Goal: Information Seeking & Learning: Find contact information

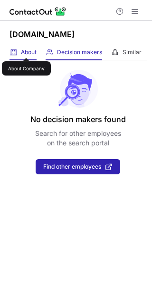
click at [26, 49] on span "About" at bounding box center [29, 52] width 16 height 8
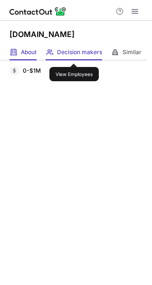
click at [74, 55] on span "Decision makers" at bounding box center [79, 52] width 45 height 8
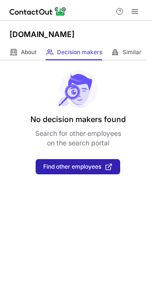
drag, startPoint x: 73, startPoint y: 35, endPoint x: 9, endPoint y: 36, distance: 63.7
click at [9, 36] on div "Jgholdings.co.za" at bounding box center [76, 33] width 152 height 24
copy h1 "Jgholdings.co.za"
click at [62, 29] on h1 "Jgholdings.co.za" at bounding box center [42, 34] width 65 height 11
click at [40, 47] on div "About About Company Decision makers View Employees Similar Similar Companies" at bounding box center [73, 53] width 147 height 16
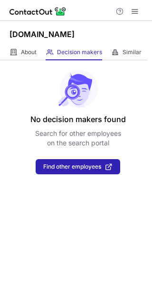
click at [39, 48] on div "About About Company Decision makers View Employees Similar Similar Companies" at bounding box center [73, 53] width 147 height 16
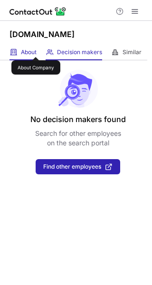
click at [36, 48] on span "About" at bounding box center [29, 52] width 16 height 8
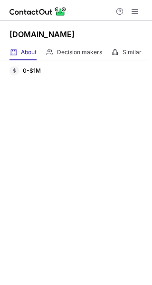
click at [108, 50] on div "About About Company Decision makers View Employees Similar Similar Companies" at bounding box center [73, 53] width 147 height 16
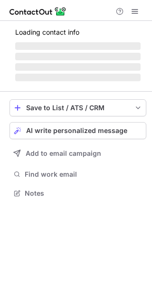
scroll to position [184, 152]
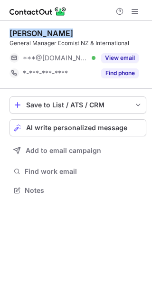
drag, startPoint x: 10, startPoint y: 33, endPoint x: 64, endPoint y: 35, distance: 53.3
click at [64, 35] on div "[PERSON_NAME]" at bounding box center [78, 34] width 137 height 10
copy div "[PERSON_NAME]"
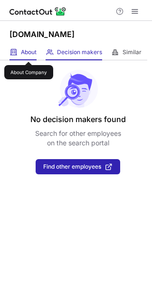
click at [29, 53] on span "About" at bounding box center [29, 52] width 16 height 8
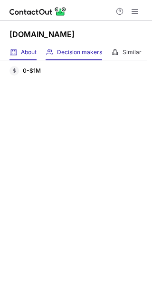
click at [87, 60] on div "Decision makers View Employees" at bounding box center [74, 53] width 57 height 16
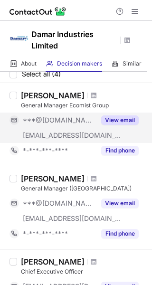
scroll to position [48, 0]
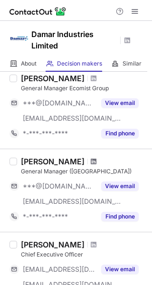
click at [91, 161] on span at bounding box center [94, 162] width 6 height 8
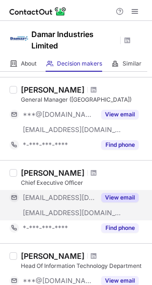
scroll to position [143, 0]
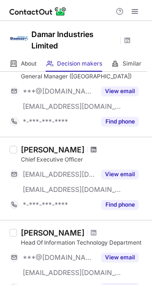
click at [91, 152] on span at bounding box center [94, 150] width 6 height 8
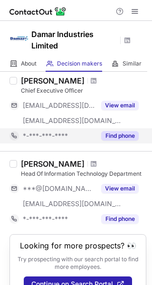
scroll to position [233, 0]
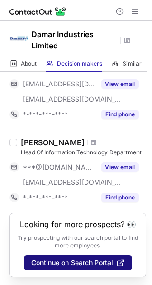
click at [70, 257] on button "Continue on Search Portal" at bounding box center [78, 262] width 108 height 15
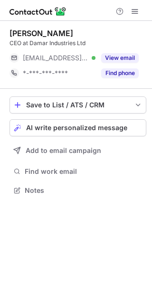
scroll to position [184, 152]
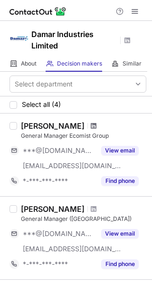
click at [91, 127] on span at bounding box center [94, 126] width 6 height 8
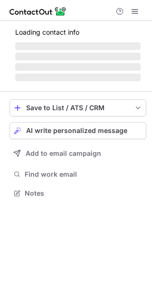
scroll to position [193, 152]
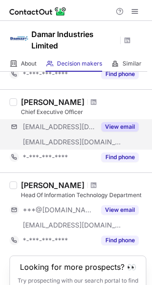
scroll to position [233, 0]
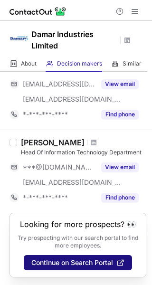
click at [68, 263] on span "Continue on Search Portal" at bounding box center [72, 263] width 82 height 8
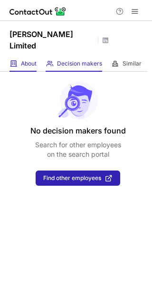
click at [13, 56] on div "About About Company" at bounding box center [23, 64] width 27 height 16
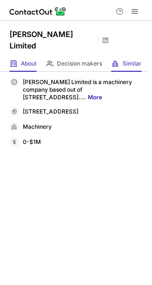
click at [121, 56] on div "Similar Similar Companies" at bounding box center [126, 64] width 30 height 16
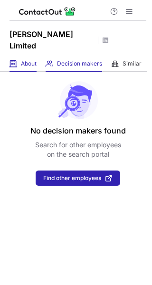
click at [19, 59] on div "About About Company" at bounding box center [23, 64] width 27 height 16
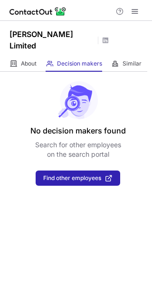
click at [40, 56] on div "About About Company Decision makers View Employees Similar Similar Companies" at bounding box center [73, 64] width 147 height 16
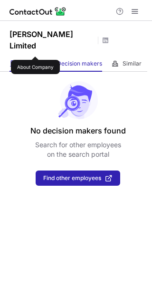
click at [35, 56] on div "About About Company" at bounding box center [23, 64] width 27 height 16
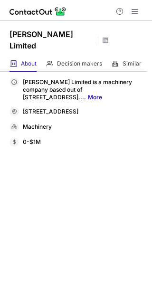
click at [102, 94] on link "More" at bounding box center [95, 97] width 14 height 7
